Goal: Manage account settings

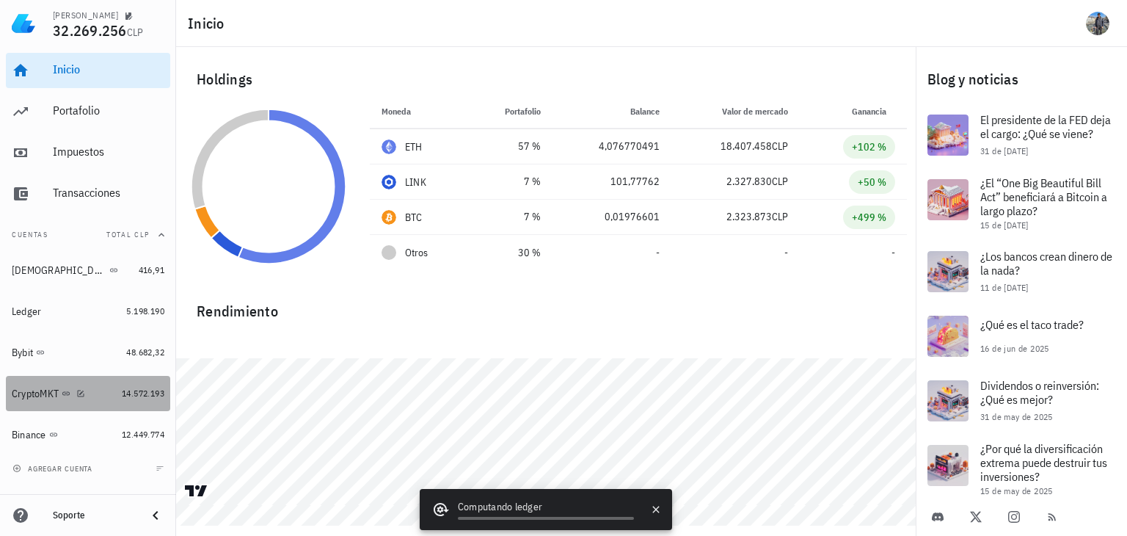
click at [100, 387] on div "CryptoMKT" at bounding box center [64, 394] width 104 height 14
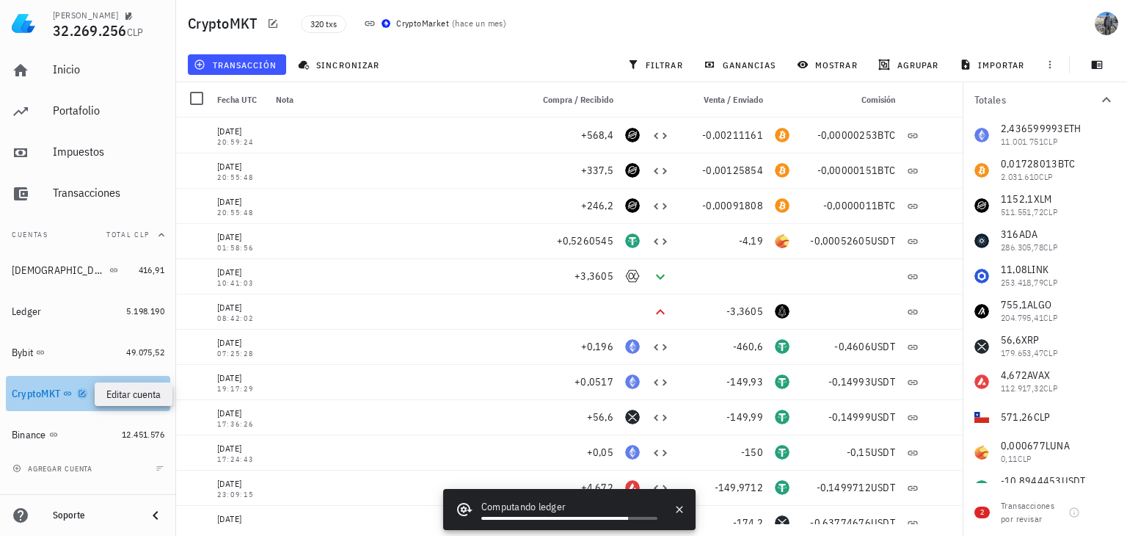
click at [83, 393] on icon "button" at bounding box center [82, 393] width 7 height 7
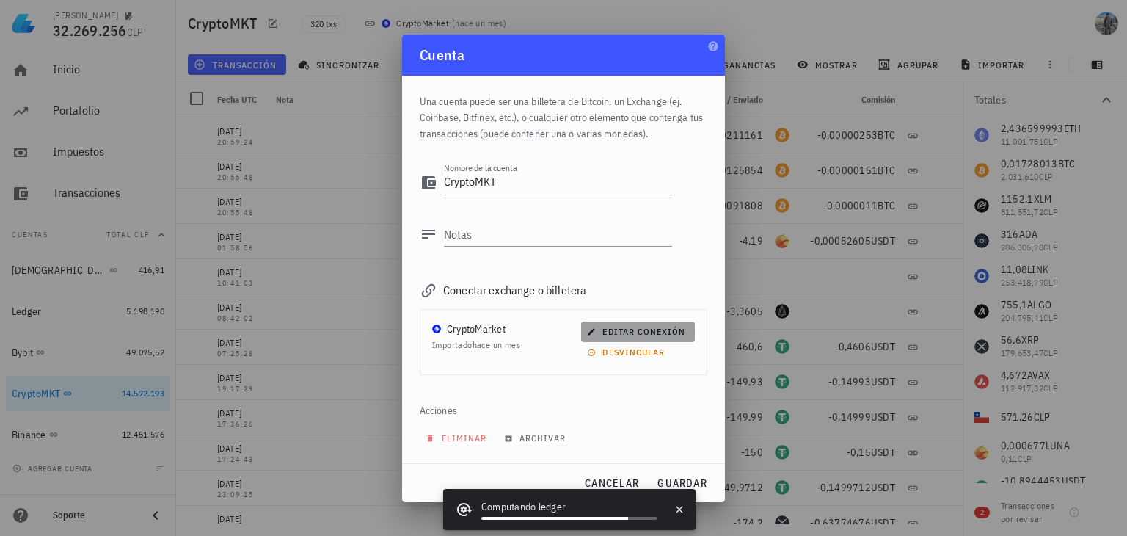
click at [646, 329] on span "editar conexión" at bounding box center [637, 331] width 95 height 11
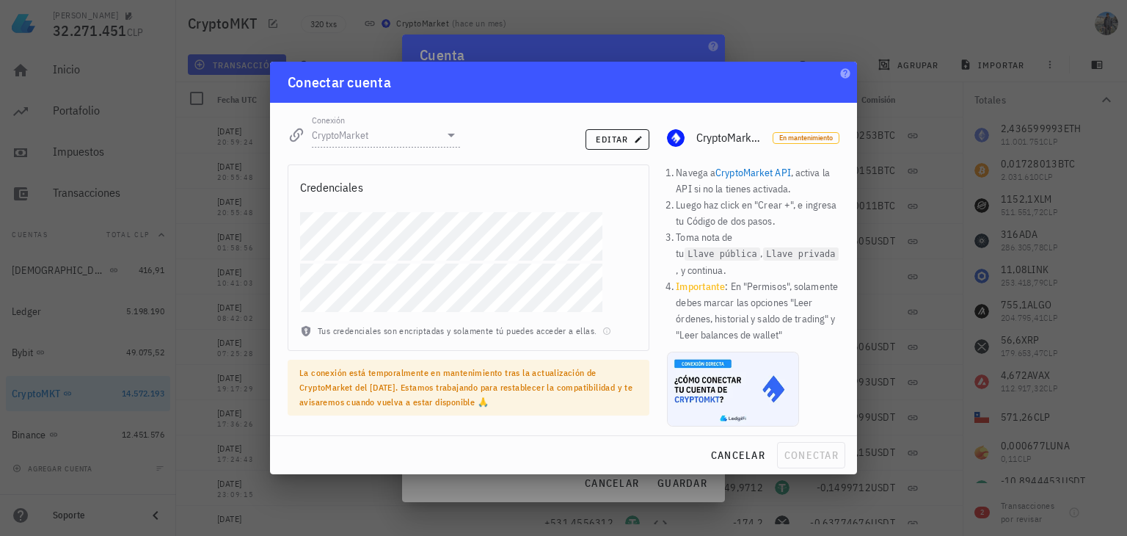
click at [779, 176] on link "CryptoMarket API" at bounding box center [753, 172] width 76 height 13
click at [746, 448] on span "cancelar" at bounding box center [737, 454] width 55 height 13
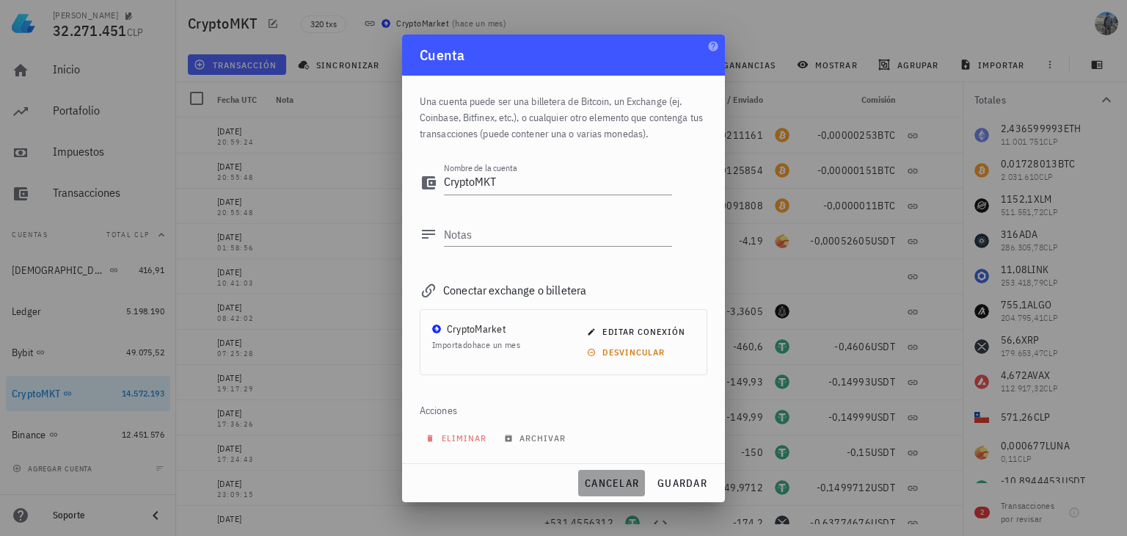
click at [614, 473] on button "cancelar" at bounding box center [611, 483] width 67 height 26
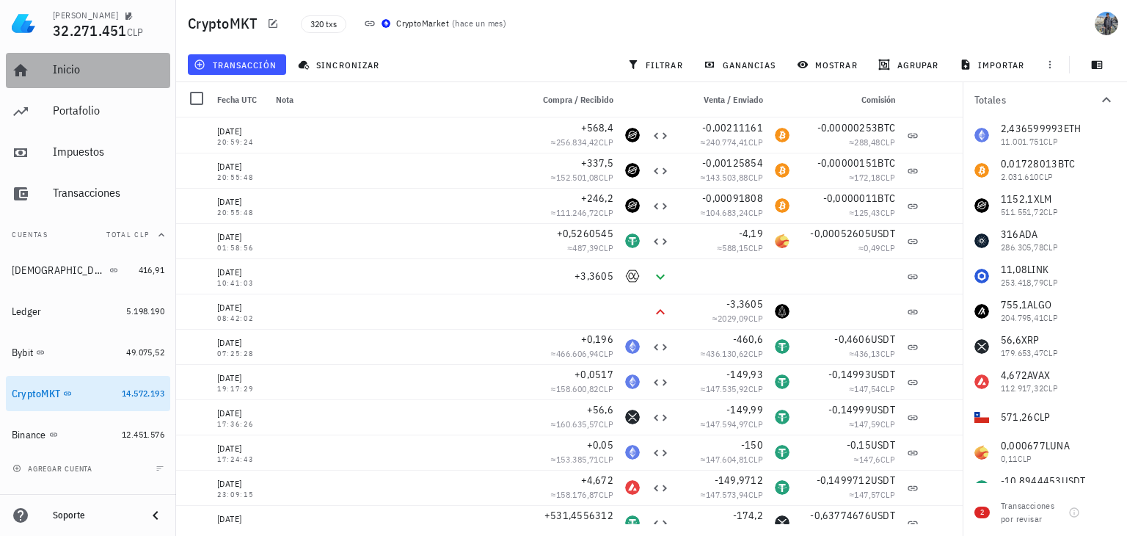
click at [97, 70] on div "Inicio" at bounding box center [109, 69] width 112 height 14
